Goal: Book appointment/travel/reservation

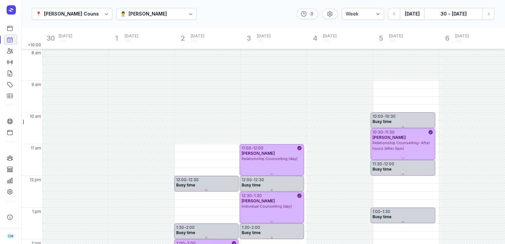
select select "week"
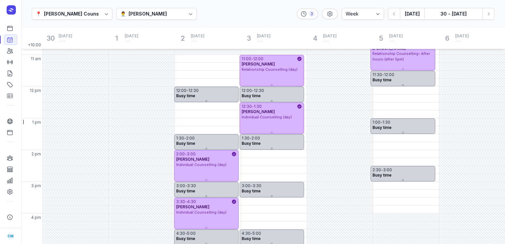
scroll to position [89, 0]
click at [441, 13] on button "30 - [DATE]" at bounding box center [454, 14] width 58 height 12
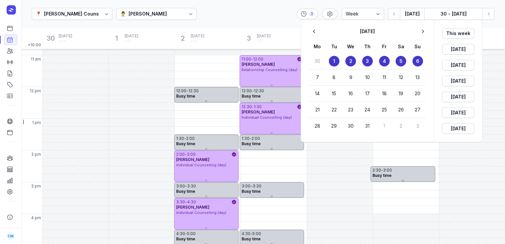
click at [268, 20] on div at bounding box center [252, 122] width 505 height 244
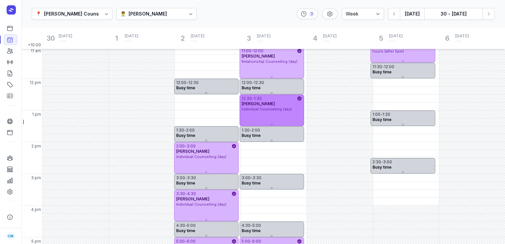
scroll to position [186, 0]
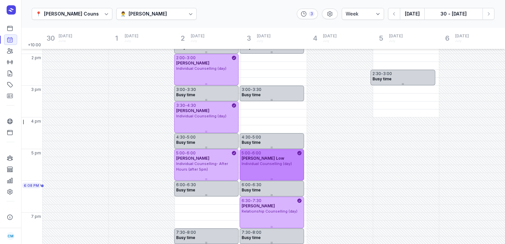
click at [273, 159] on div "[PERSON_NAME] Low" at bounding box center [272, 158] width 61 height 5
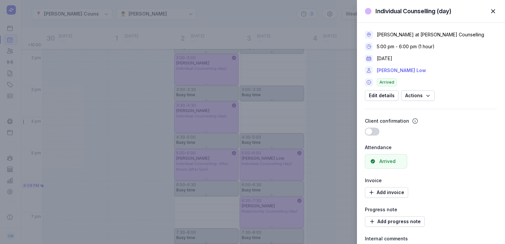
click at [396, 69] on link "[PERSON_NAME] Low" at bounding box center [401, 70] width 49 height 8
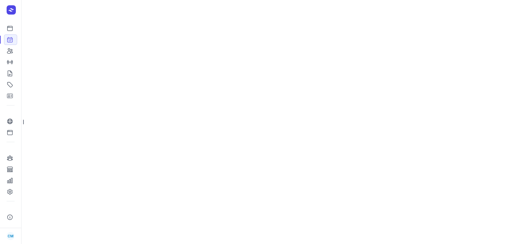
select select "week"
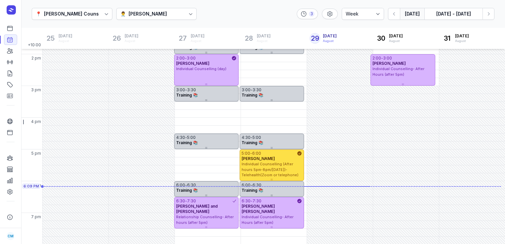
scroll to position [186, 0]
click at [456, 15] on button "[DATE] - [DATE]" at bounding box center [454, 14] width 58 height 12
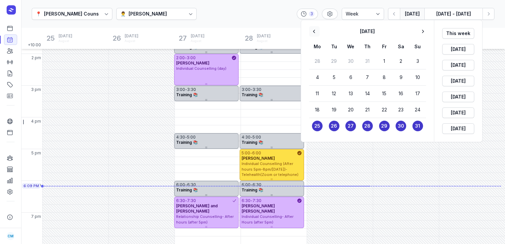
click at [313, 34] on icon "button" at bounding box center [314, 31] width 7 height 7
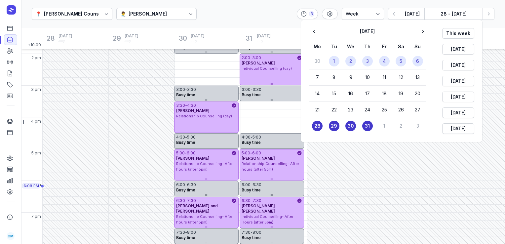
click at [366, 59] on button "3" at bounding box center [368, 61] width 11 height 11
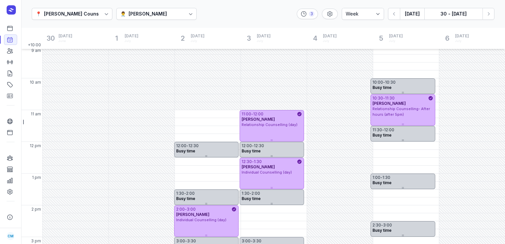
scroll to position [37, 0]
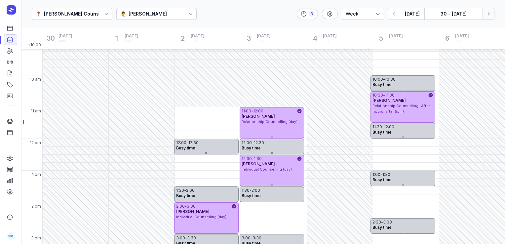
click at [487, 16] on icon "button" at bounding box center [489, 14] width 7 height 7
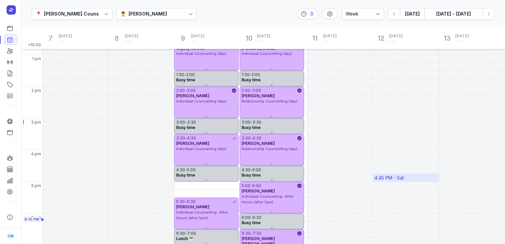
scroll to position [186, 0]
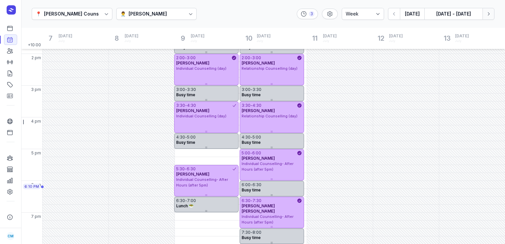
click at [490, 14] on icon "button" at bounding box center [489, 13] width 2 height 3
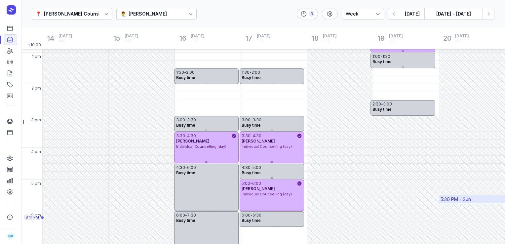
scroll to position [186, 0]
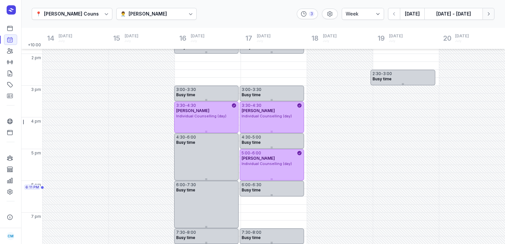
click at [492, 13] on icon "button" at bounding box center [489, 14] width 7 height 7
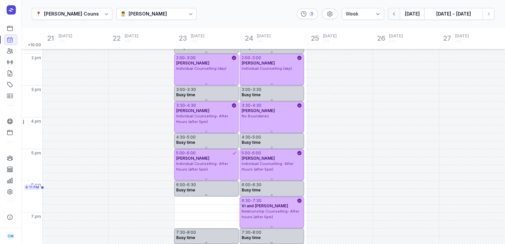
click at [396, 12] on icon "button" at bounding box center [394, 14] width 7 height 7
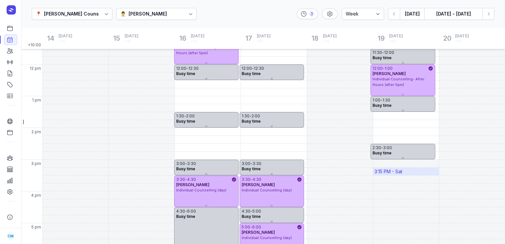
scroll to position [112, 0]
click at [491, 13] on icon "button" at bounding box center [489, 14] width 7 height 7
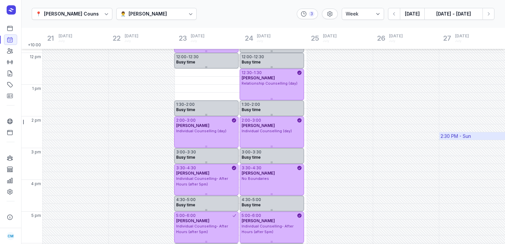
scroll to position [186, 0]
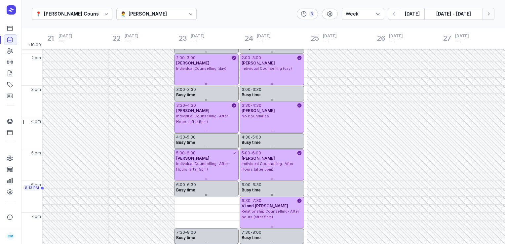
click at [489, 16] on icon "button" at bounding box center [489, 14] width 7 height 7
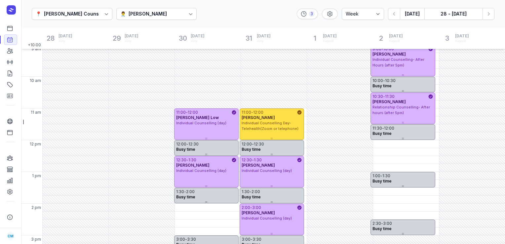
scroll to position [36, 0]
click at [491, 14] on icon "button" at bounding box center [489, 14] width 7 height 7
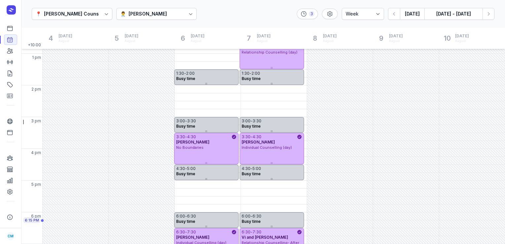
scroll to position [186, 0]
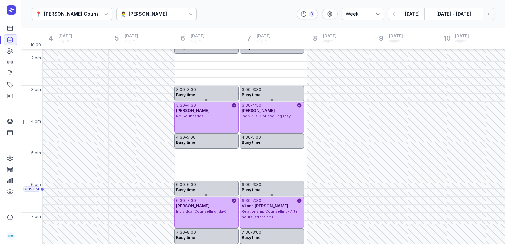
click at [486, 15] on icon "button" at bounding box center [489, 14] width 7 height 7
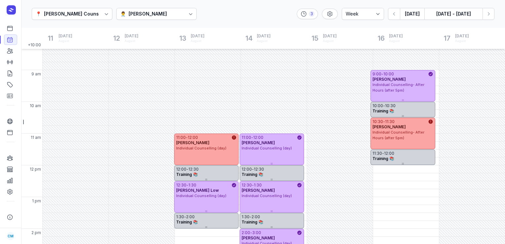
scroll to position [10, 0]
click at [495, 15] on div "📍 [PERSON_NAME] Counselling 👨‍⚕️ [PERSON_NAME] 3 Day 3 days Work week Week [DAT…" at bounding box center [263, 14] width 484 height 28
click at [492, 15] on icon "button" at bounding box center [489, 14] width 7 height 7
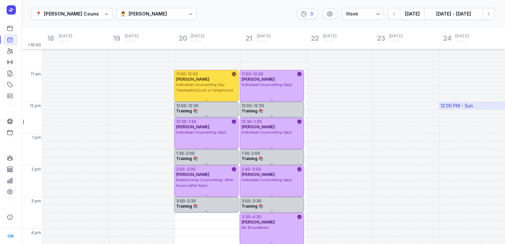
scroll to position [74, 0]
click at [490, 13] on icon "button" at bounding box center [489, 14] width 7 height 7
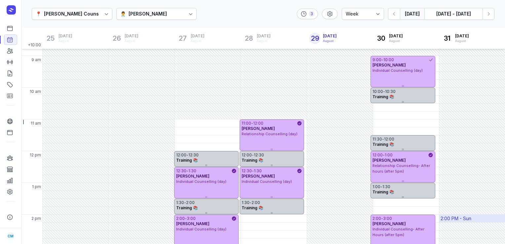
scroll to position [34, 0]
